Goal: Information Seeking & Learning: Learn about a topic

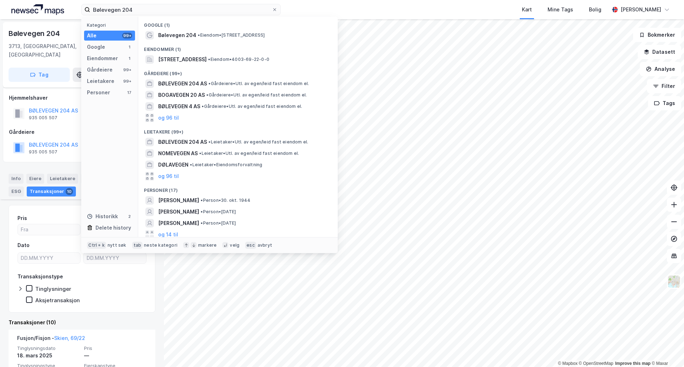
scroll to position [178, 0]
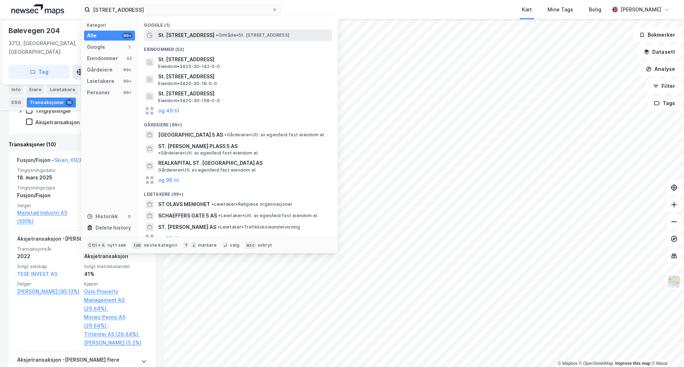
type input "[STREET_ADDRESS]"
click at [191, 36] on span "St. [STREET_ADDRESS]" at bounding box center [186, 35] width 56 height 9
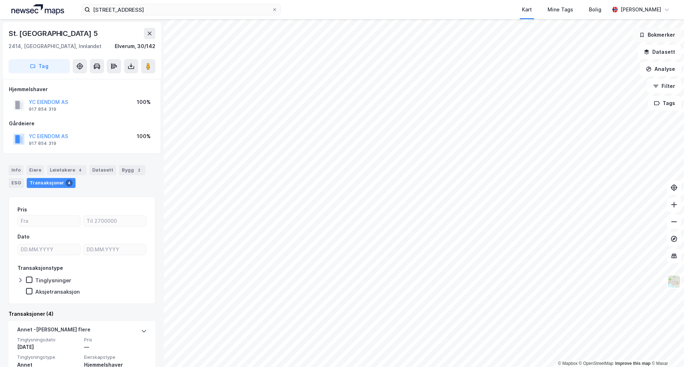
click at [661, 38] on button "Bokmerker" at bounding box center [657, 35] width 48 height 14
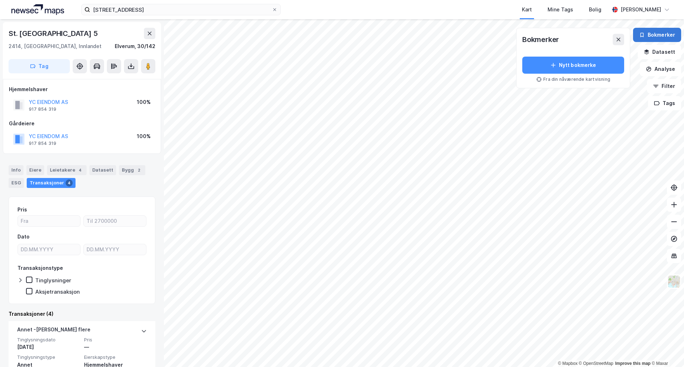
click at [661, 38] on button "Bokmerker" at bounding box center [657, 35] width 48 height 14
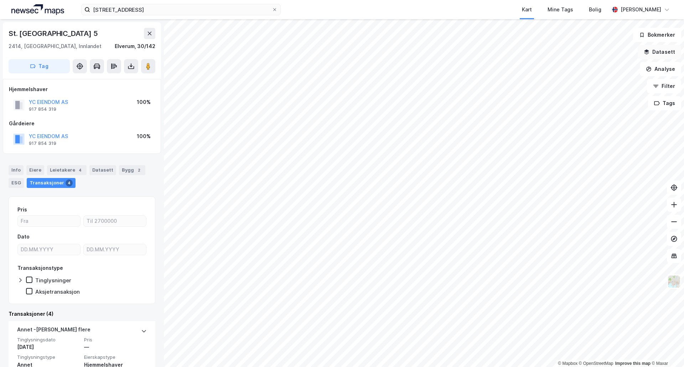
click at [662, 50] on button "Datasett" at bounding box center [659, 52] width 43 height 14
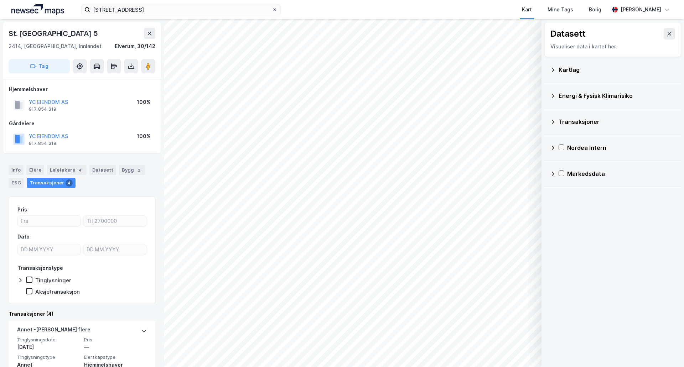
click at [588, 148] on div "Nordea Intern" at bounding box center [621, 148] width 108 height 9
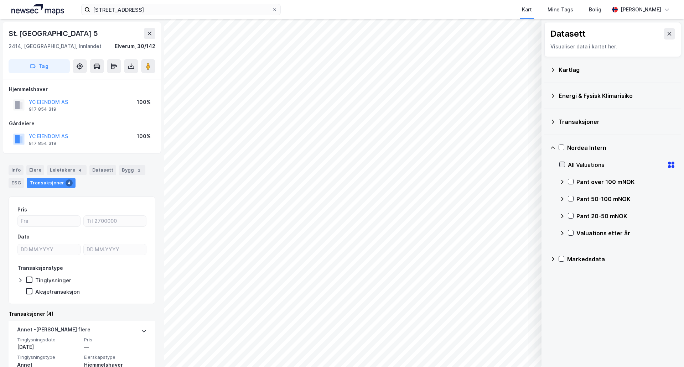
click at [563, 163] on icon at bounding box center [562, 164] width 5 height 5
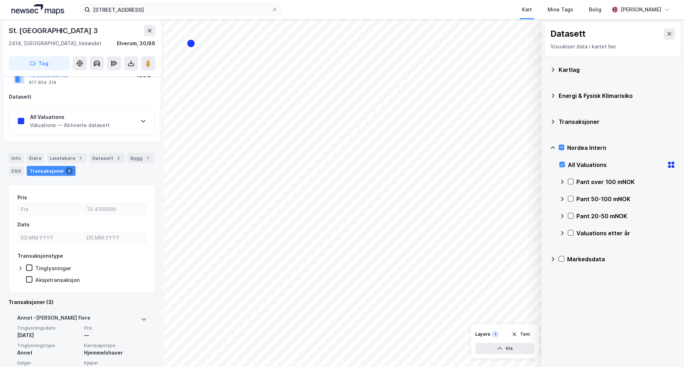
scroll to position [25, 0]
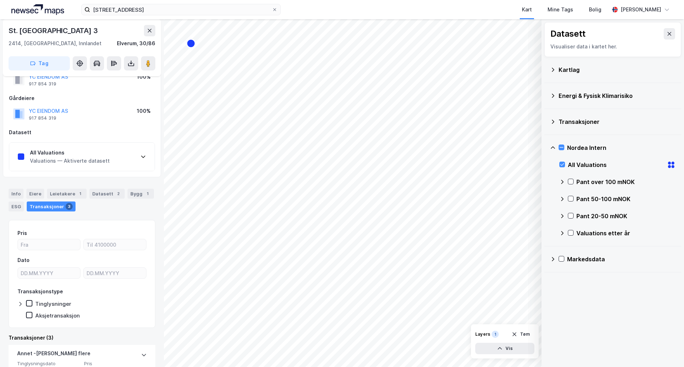
click at [52, 153] on div "All Valuations" at bounding box center [70, 153] width 80 height 9
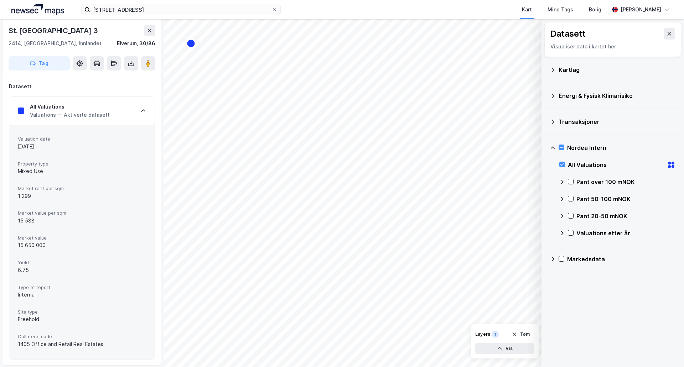
scroll to position [0, 0]
